Goal: Task Accomplishment & Management: Use online tool/utility

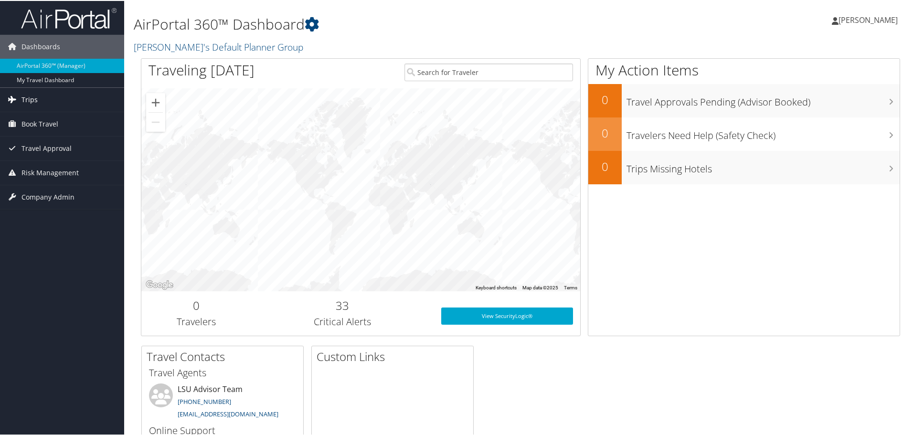
click at [65, 103] on link "Trips" at bounding box center [62, 99] width 124 height 24
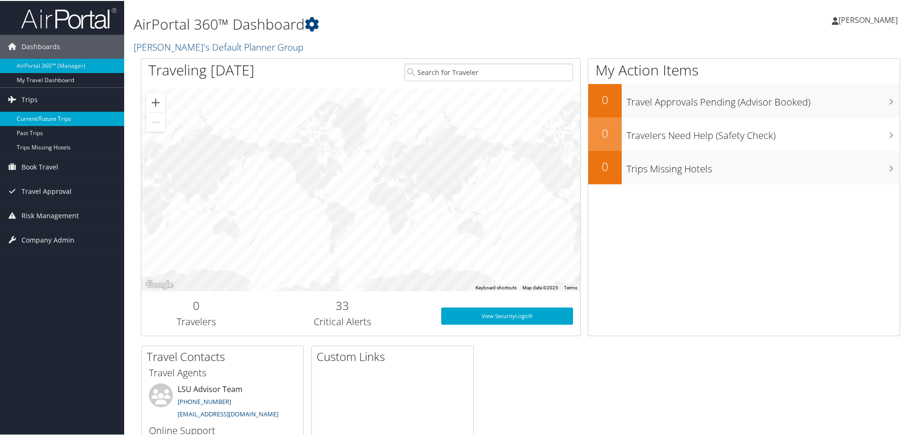
click at [23, 115] on link "Current/Future Trips" at bounding box center [62, 118] width 124 height 14
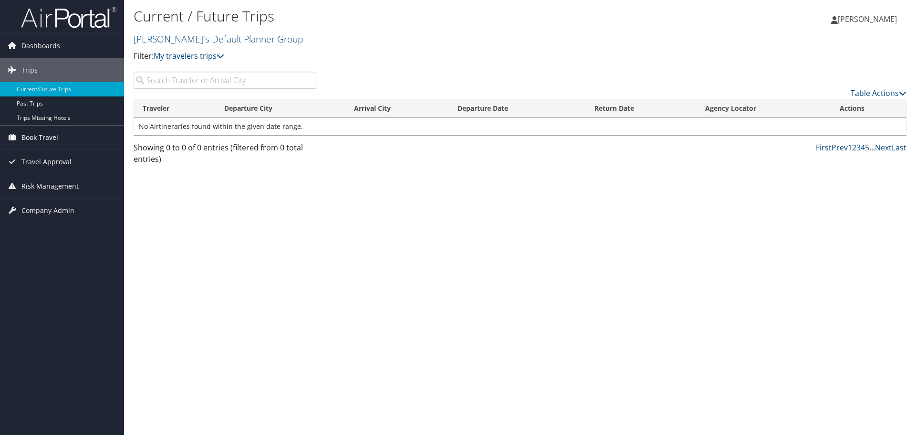
click at [26, 132] on span "Book Travel" at bounding box center [39, 138] width 37 height 24
click at [34, 169] on link "Book/Manage Online Trips" at bounding box center [62, 171] width 124 height 14
